Goal: Information Seeking & Learning: Find specific fact

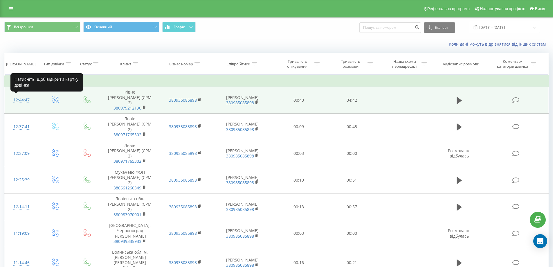
click at [17, 98] on div "12:44:47" at bounding box center [21, 99] width 22 height 11
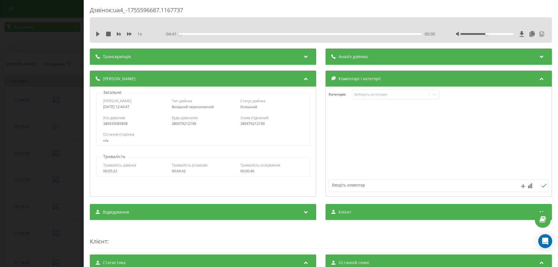
click at [94, 36] on div "1 x - 04:41 00:00 00:00" at bounding box center [321, 29] width 462 height 25
click at [96, 33] on icon at bounding box center [98, 34] width 5 height 5
drag, startPoint x: 495, startPoint y: 34, endPoint x: 511, endPoint y: 34, distance: 16.0
click at [511, 34] on div at bounding box center [501, 34] width 90 height 6
click at [101, 33] on div "1 x" at bounding box center [123, 34] width 54 height 6
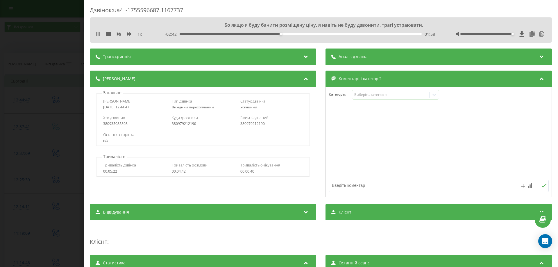
click at [98, 34] on icon at bounding box center [98, 34] width 5 height 5
click at [97, 32] on icon at bounding box center [97, 34] width 3 height 5
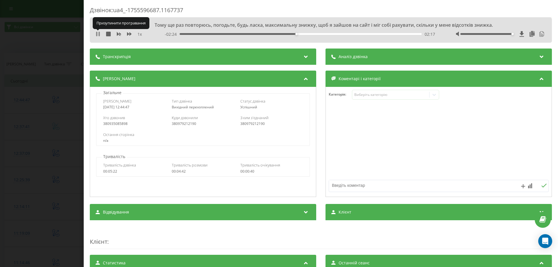
click at [98, 35] on icon at bounding box center [98, 34] width 5 height 5
click at [99, 33] on icon at bounding box center [98, 34] width 5 height 5
click at [288, 33] on div "02:08" at bounding box center [301, 34] width 242 height 2
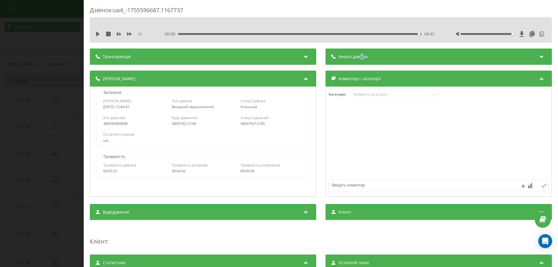
click at [358, 57] on span "Аналіз дзвінка" at bounding box center [352, 57] width 29 height 6
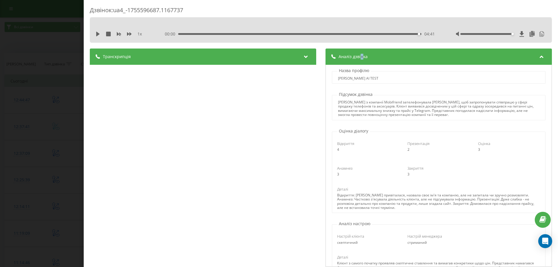
click at [10, 56] on div "Дзвінок : ua4_-1755596687.1167737 1 x 00:00 04:41 04:41 Транскрипція 00:00 Слух…" at bounding box center [279, 133] width 558 height 267
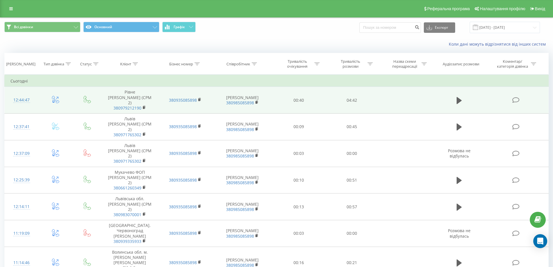
click at [26, 96] on div "12:44:47" at bounding box center [21, 99] width 22 height 11
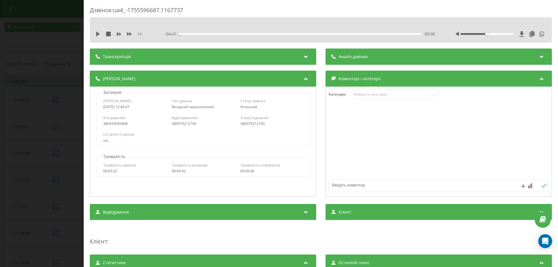
click at [352, 57] on span "Аналіз дзвінка" at bounding box center [352, 57] width 29 height 6
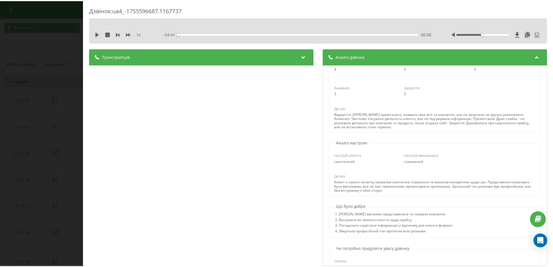
scroll to position [123, 0]
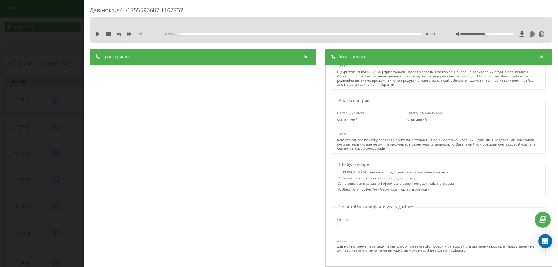
click at [35, 91] on div "Дзвінок : ua4_-1755596687.1167737 1 x - 04:41 00:00 00:00 Транскрипція 00:00 Сл…" at bounding box center [279, 133] width 558 height 267
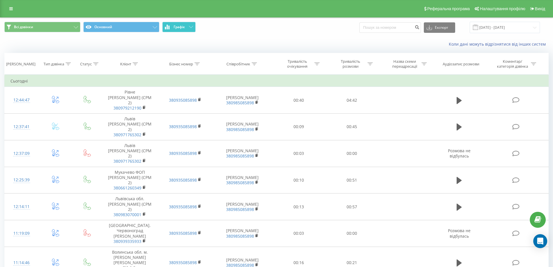
click at [184, 25] on span "Графік" at bounding box center [179, 27] width 11 height 4
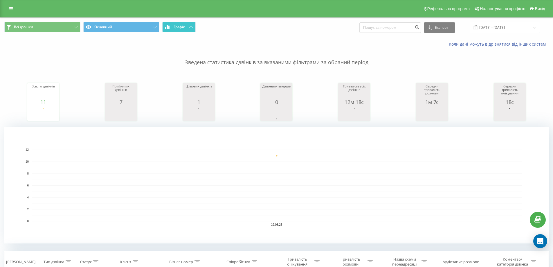
click at [185, 22] on button "Графік" at bounding box center [178, 27] width 33 height 10
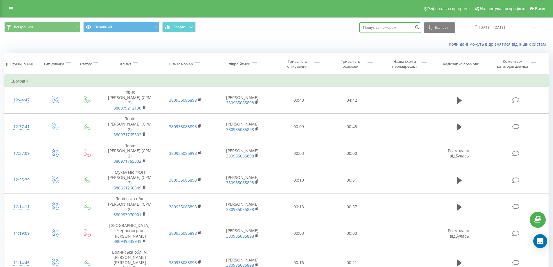
click at [387, 26] on input at bounding box center [391, 27] width 62 height 10
paste input "0502184745"
type input "0502184745"
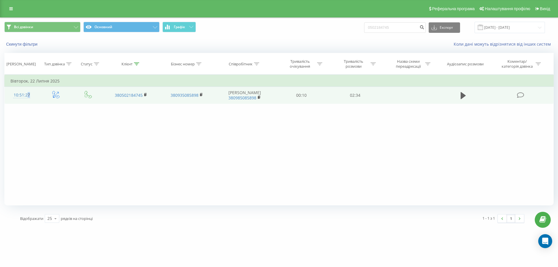
click at [26, 94] on div "10:51:27" at bounding box center [21, 94] width 23 height 11
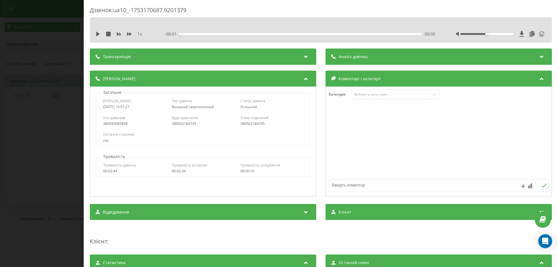
click at [376, 59] on div "Аналіз дзвінка" at bounding box center [438, 57] width 226 height 16
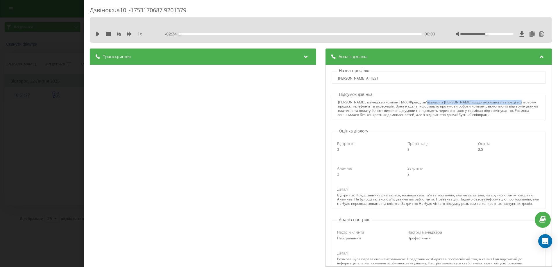
drag, startPoint x: 420, startPoint y: 100, endPoint x: 528, endPoint y: 104, distance: 107.8
click at [528, 104] on div "Діана, менеджер компанії МобіФренд, зв'язалася з Ігорем щодо можливої співпраці…" at bounding box center [438, 108] width 201 height 17
